Goal: Task Accomplishment & Management: Use online tool/utility

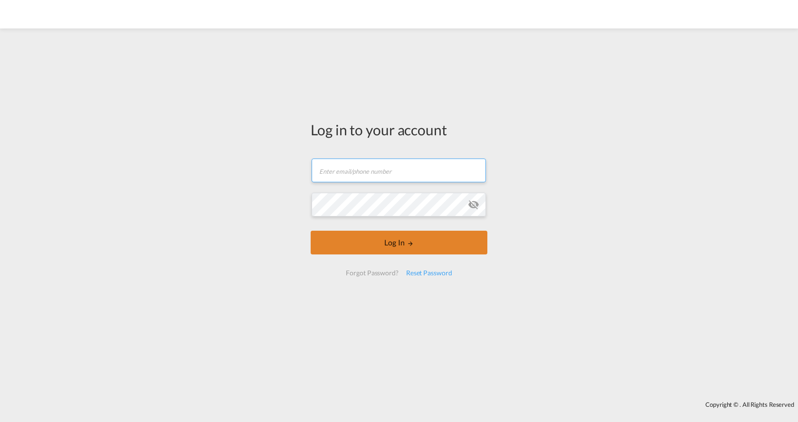
type input "[PERSON_NAME][EMAIL_ADDRESS][PERSON_NAME][DOMAIN_NAME]"
click at [385, 243] on button "Log In" at bounding box center [399, 243] width 177 height 24
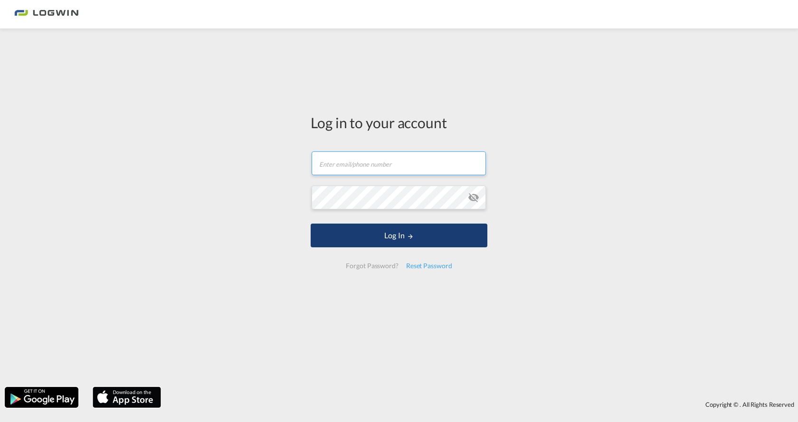
type input "[PERSON_NAME][EMAIL_ADDRESS][PERSON_NAME][DOMAIN_NAME]"
click at [373, 238] on button "Log In" at bounding box center [399, 236] width 177 height 24
